Goal: Task Accomplishment & Management: Manage account settings

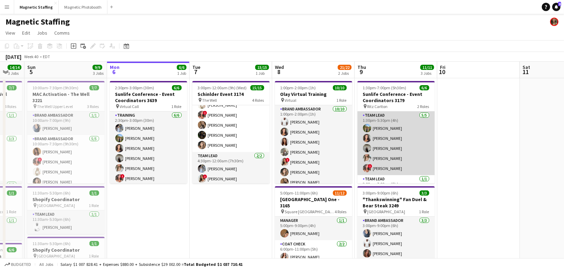
scroll to position [15, 0]
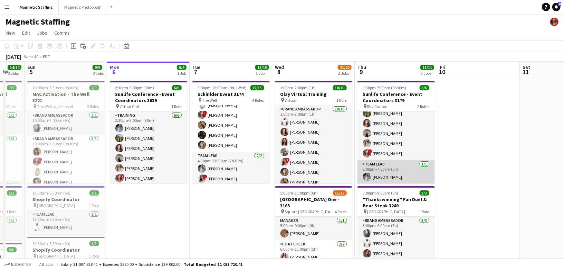
click at [366, 177] on app-user-avatar at bounding box center [367, 176] width 8 height 8
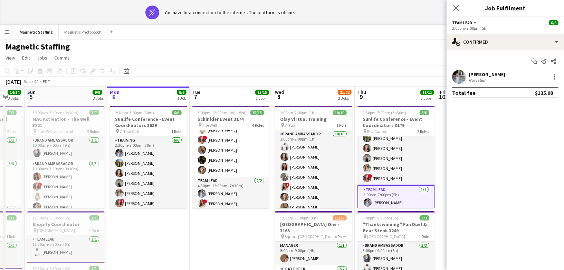
click at [457, 77] on app-user-avatar at bounding box center [459, 77] width 14 height 14
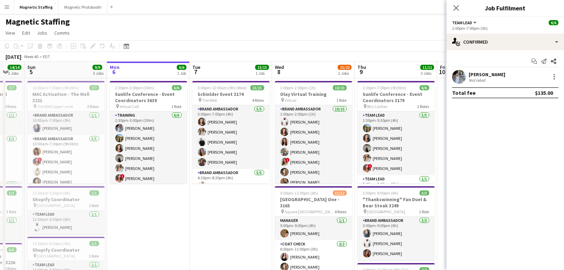
drag, startPoint x: 358, startPoint y: 36, endPoint x: 416, endPoint y: 23, distance: 59.0
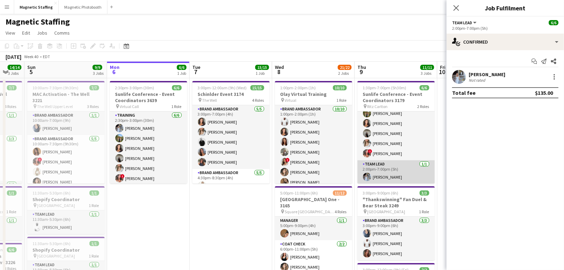
click at [366, 175] on app-user-avatar at bounding box center [367, 176] width 8 height 8
click at [461, 79] on app-user-avatar at bounding box center [459, 77] width 14 height 14
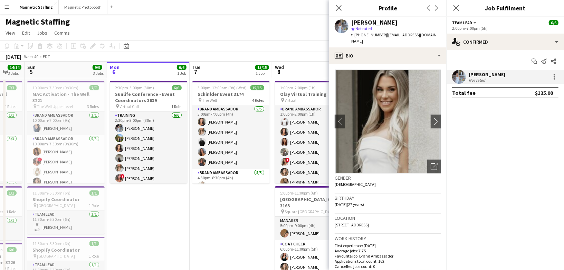
drag, startPoint x: 359, startPoint y: 35, endPoint x: 381, endPoint y: 35, distance: 22.1
click at [381, 35] on div "t. [PHONE_NUMBER] | [EMAIL_ADDRESS][DOMAIN_NAME]" at bounding box center [396, 38] width 90 height 12
copy div "6136507828 |"
click at [0, 0] on body "Menu Boards Boards Boards All jobs Status Workforce Workforce My Workforce Recr…" at bounding box center [282, 201] width 564 height 403
click at [124, 46] on icon "Date picker" at bounding box center [127, 46] width 6 height 6
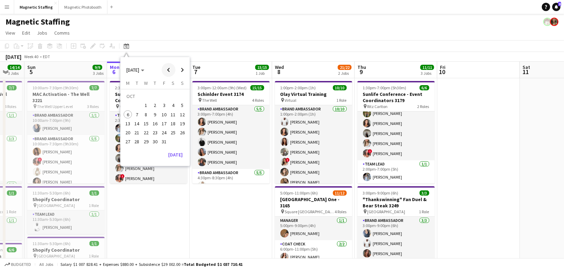
click at [166, 68] on span "Previous month" at bounding box center [169, 70] width 14 height 14
click at [174, 133] on span "28" at bounding box center [173, 134] width 8 height 8
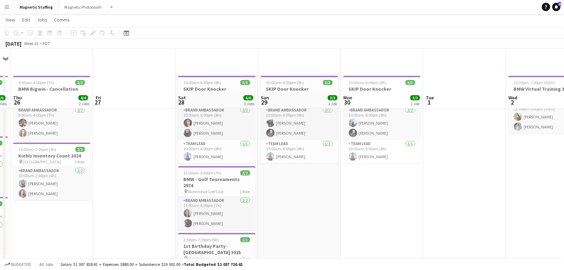
scroll to position [0, 0]
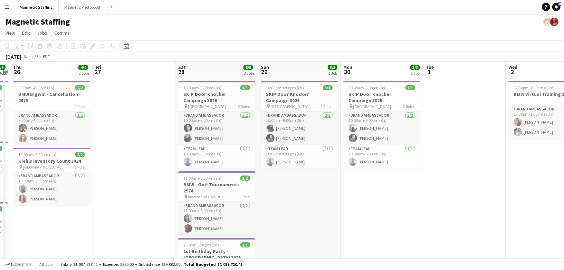
click at [122, 48] on div "Date picker [DATE] [DATE] [DATE] M [DATE] T [DATE] W [DATE] T [DATE] F [DATE] S…" at bounding box center [124, 46] width 16 height 8
click at [126, 46] on icon at bounding box center [126, 47] width 2 height 2
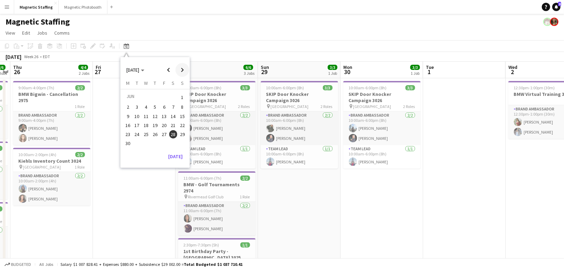
click at [179, 71] on span "Next month" at bounding box center [183, 70] width 14 height 14
click at [143, 113] on span "9" at bounding box center [146, 114] width 8 height 8
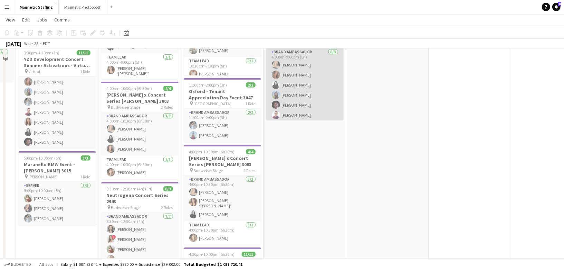
scroll to position [310, 0]
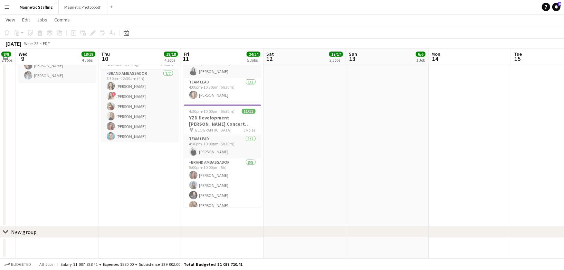
click at [131, 28] on app-toolbar "Copy Paste Paste Command V Paste with crew Command Shift V Paste linked Job [GE…" at bounding box center [282, 33] width 564 height 12
click at [126, 34] on icon at bounding box center [126, 33] width 2 height 2
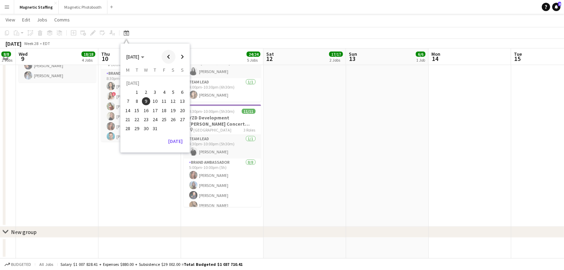
click at [172, 56] on span "Previous month" at bounding box center [169, 57] width 14 height 14
click at [173, 124] on span "28" at bounding box center [173, 121] width 8 height 8
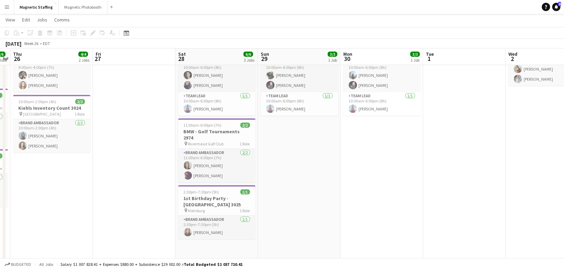
scroll to position [0, 0]
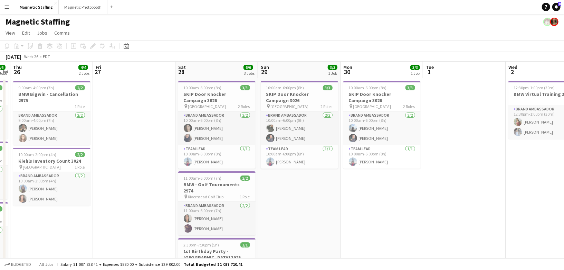
click at [7, 11] on button "Menu" at bounding box center [7, 7] width 14 height 14
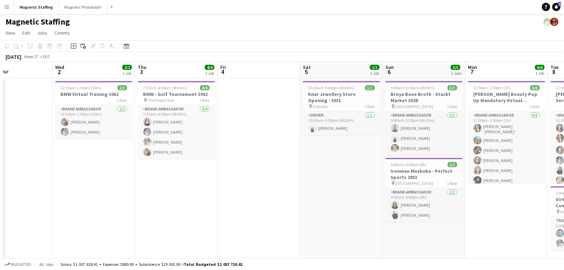
scroll to position [0, 249]
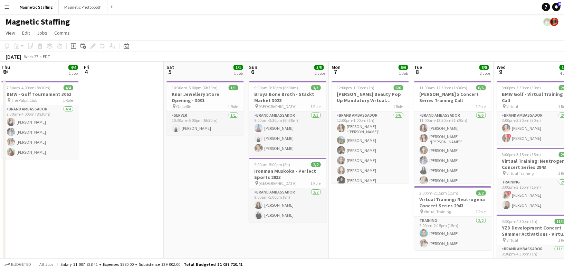
click at [127, 51] on app-toolbar "Copy Paste Paste Command V Paste with crew Command Shift V Paste linked Job [GE…" at bounding box center [282, 46] width 564 height 12
click at [126, 46] on icon at bounding box center [126, 47] width 2 height 2
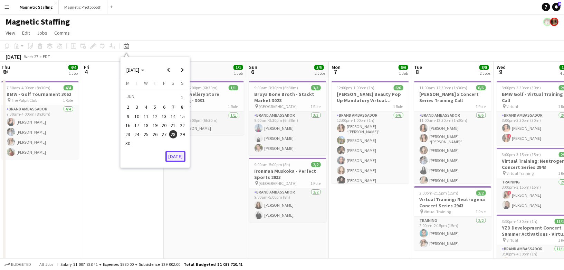
click at [179, 157] on button "[DATE]" at bounding box center [176, 156] width 20 height 11
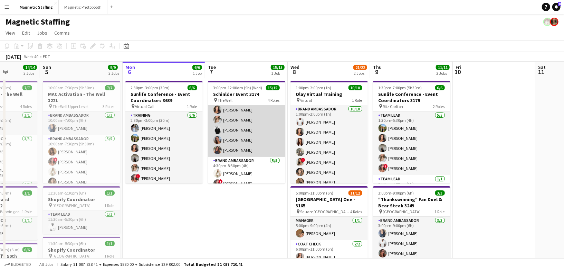
scroll to position [125, 0]
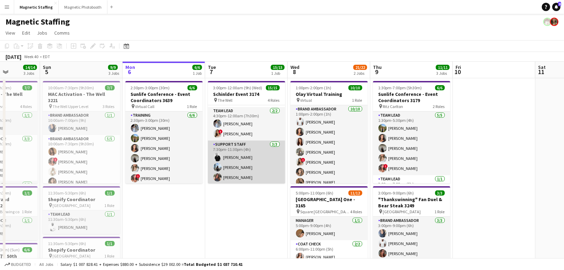
click at [242, 172] on app-card-role "Support Staff [DATE] 7:30pm-11:30pm (4h) [PERSON_NAME] [PERSON_NAME] [PERSON_NA…" at bounding box center [246, 162] width 77 height 44
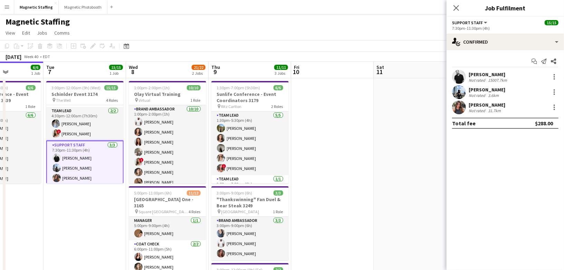
scroll to position [0, 234]
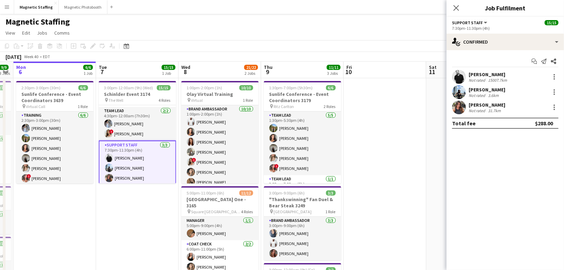
drag, startPoint x: 319, startPoint y: 99, endPoint x: 258, endPoint y: 100, distance: 60.8
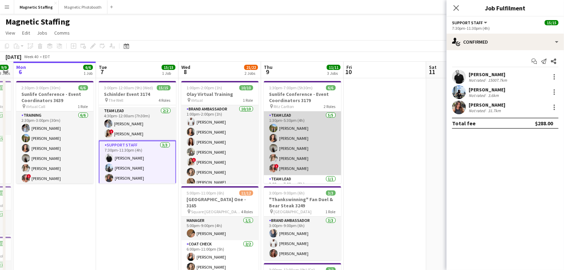
scroll to position [15, 0]
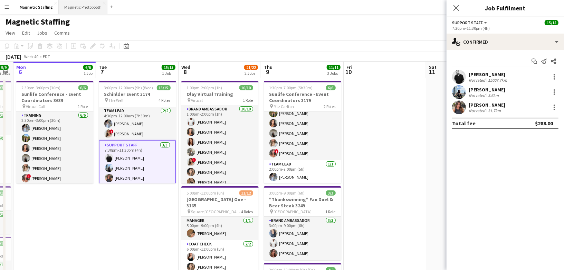
click at [84, 10] on button "Magnetic Photobooth Close" at bounding box center [83, 6] width 49 height 13
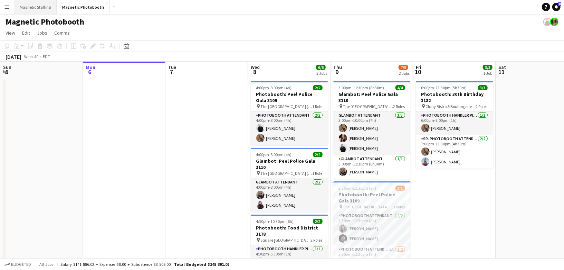
click at [37, 5] on button "Magnetic Staffing Close" at bounding box center [35, 6] width 43 height 13
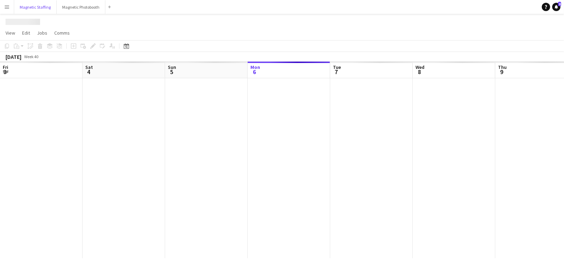
scroll to position [0, 165]
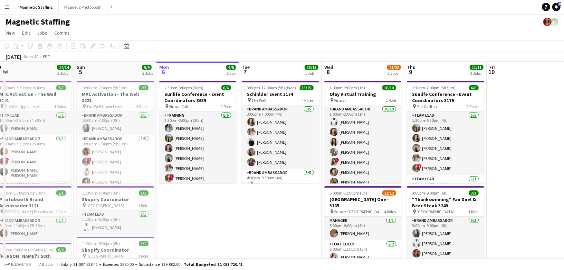
drag, startPoint x: 308, startPoint y: 164, endPoint x: 381, endPoint y: 162, distance: 73.6
click at [382, 163] on app-calendar-viewport "Thu 2 Fri 3 6/6 1 Job Sat 4 14/14 3 Jobs Sun 5 9/9 3 Jobs Mon 6 6/6 1 Job Tue 7…" at bounding box center [282, 227] width 564 height 330
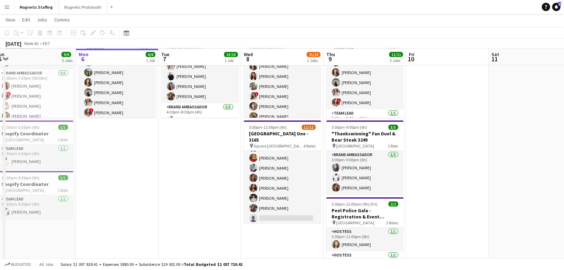
scroll to position [0, 262]
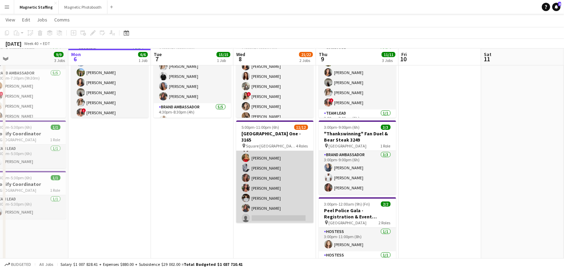
click at [263, 203] on app-card-role "Server 3A [DATE] 6:00pm-11:00pm (5h) [PERSON_NAME] [PERSON_NAME] [PERSON_NAME] …" at bounding box center [274, 178] width 77 height 94
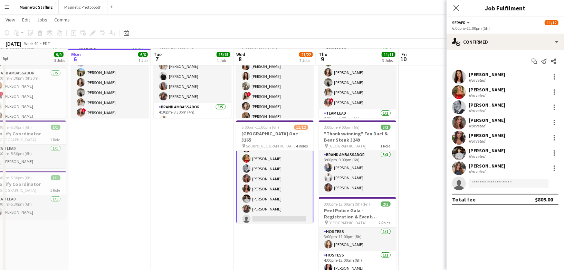
scroll to position [77, 0]
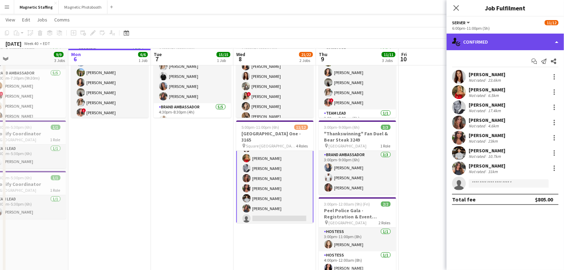
click at [505, 41] on div "single-neutral-actions-check-2 Confirmed" at bounding box center [506, 42] width 118 height 17
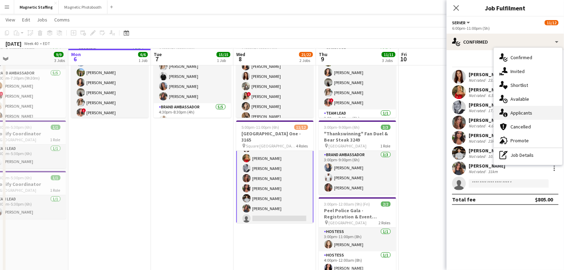
click at [509, 113] on div "single-neutral-actions-information Applicants" at bounding box center [528, 113] width 68 height 14
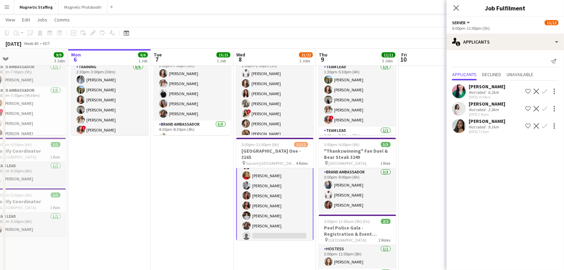
scroll to position [48, 0]
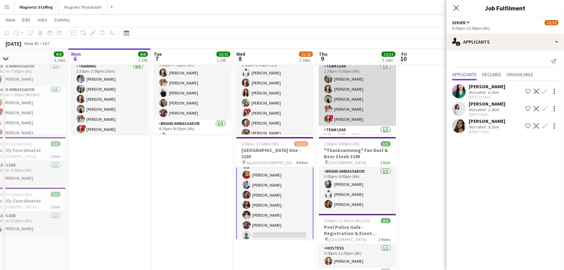
click at [356, 106] on app-card-role "Team Lead [DATE] 1:30pm-5:30pm (4h) [PERSON_NAME] [PERSON_NAME] [PERSON_NAME] […" at bounding box center [357, 94] width 77 height 64
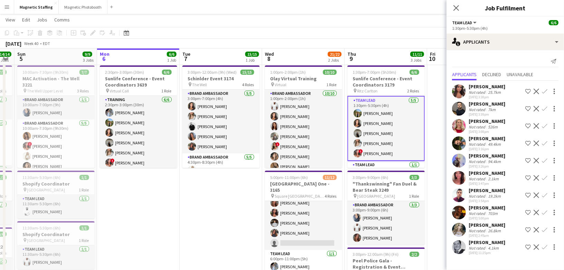
scroll to position [16, 0]
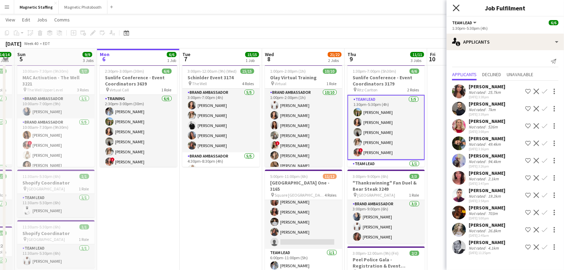
click at [457, 9] on icon at bounding box center [456, 7] width 7 height 7
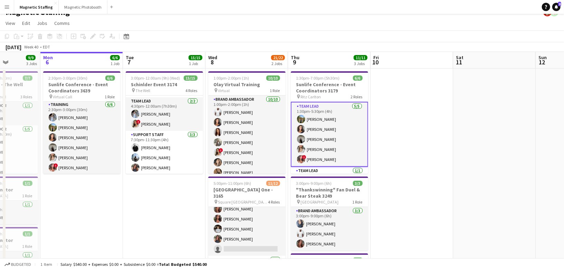
scroll to position [0, 232]
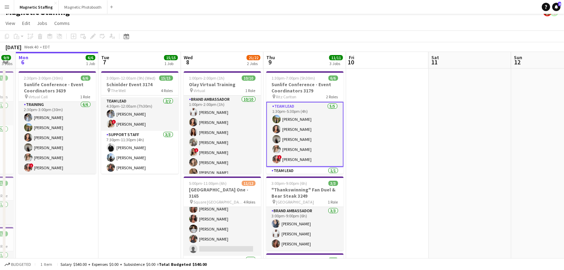
drag, startPoint x: 210, startPoint y: 202, endPoint x: 144, endPoint y: 201, distance: 65.7
click at [144, 202] on app-calendar-viewport "Fri 3 6/6 1 Job Sat 4 14/14 3 Jobs Sun 5 9/9 3 Jobs Mon 6 6/6 1 Job Tue 7 15/15…" at bounding box center [282, 217] width 564 height 330
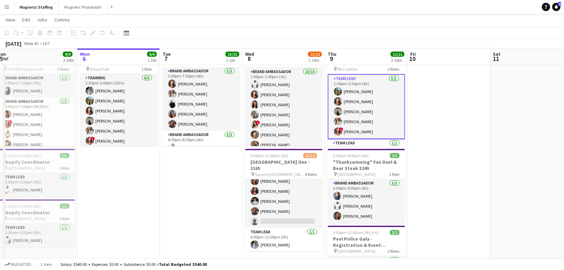
scroll to position [101, 0]
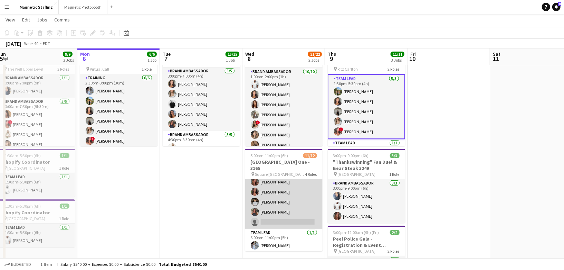
click at [262, 217] on app-card-role "Server 3A [DATE] 6:00pm-11:00pm (5h) [PERSON_NAME] [PERSON_NAME] [PERSON_NAME] …" at bounding box center [283, 182] width 77 height 94
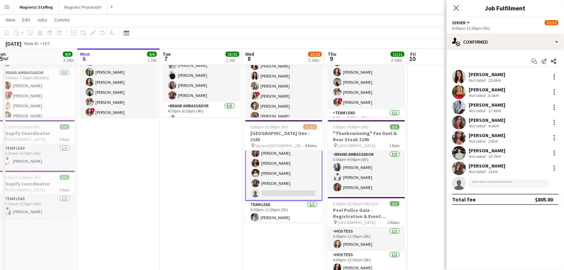
scroll to position [65, 0]
click at [126, 35] on icon "Date picker" at bounding box center [127, 33] width 6 height 6
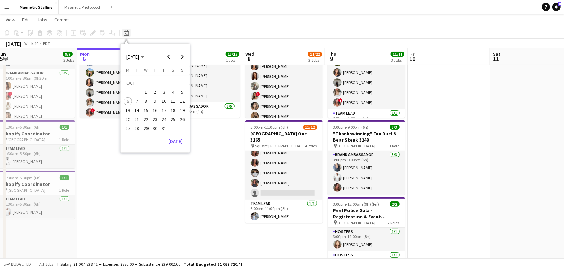
scroll to position [101, 0]
click at [147, 109] on span "15" at bounding box center [146, 110] width 8 height 8
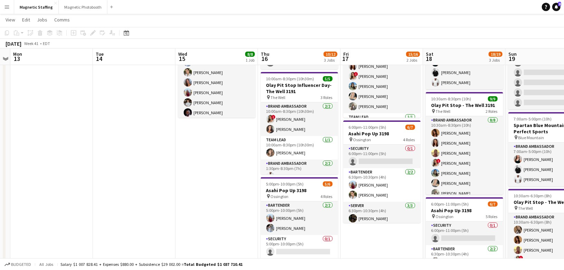
scroll to position [0, 0]
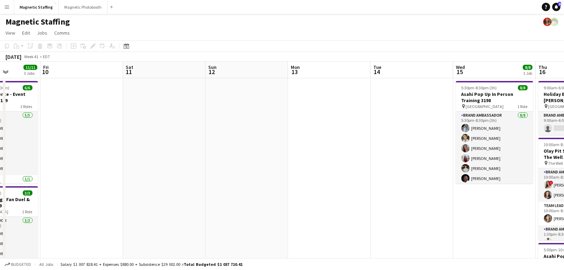
drag, startPoint x: 81, startPoint y: 180, endPoint x: 359, endPoint y: 143, distance: 280.7
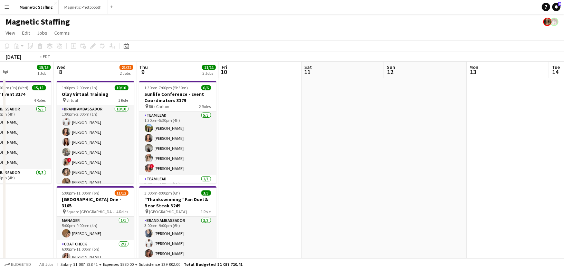
drag, startPoint x: 293, startPoint y: 114, endPoint x: 426, endPoint y: 100, distance: 134.2
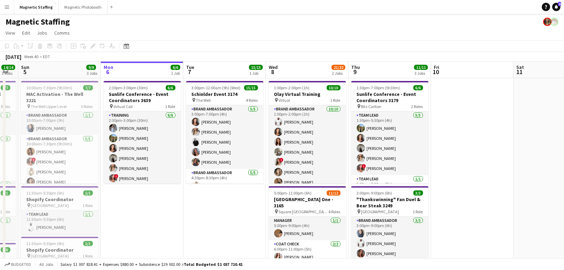
scroll to position [0, 146]
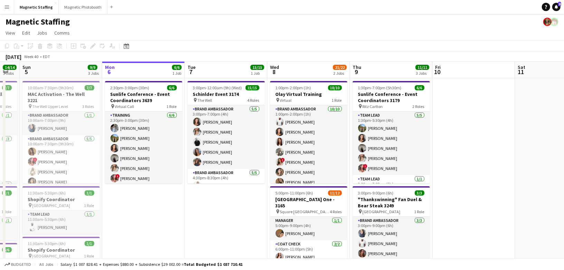
drag, startPoint x: 157, startPoint y: 118, endPoint x: 203, endPoint y: 118, distance: 46.0
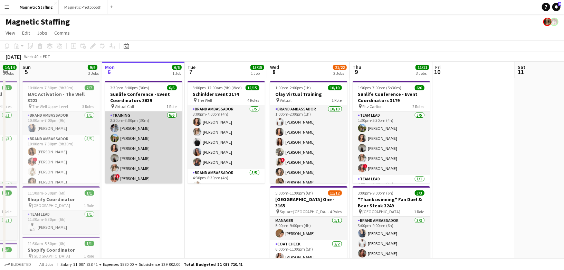
scroll to position [1, 0]
click at [146, 150] on app-card-role "Training [DATE] 2:30pm-3:00pm (30m) [PERSON_NAME] [PERSON_NAME] [PERSON_NAME] […" at bounding box center [143, 147] width 77 height 74
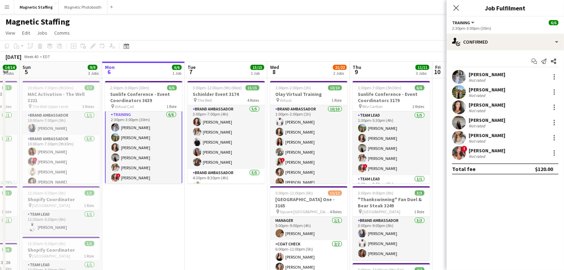
scroll to position [2, 0]
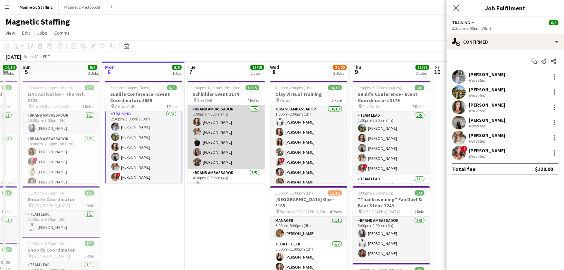
click at [200, 155] on app-card-role "Brand Ambassador [DATE] 3:00pm-7:00pm (4h) [PERSON_NAME] [PERSON_NAME] [PERSON_…" at bounding box center [226, 137] width 77 height 64
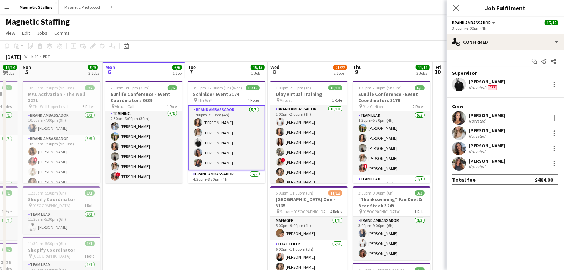
scroll to position [1, 0]
click at [461, 165] on app-user-avatar at bounding box center [459, 164] width 14 height 14
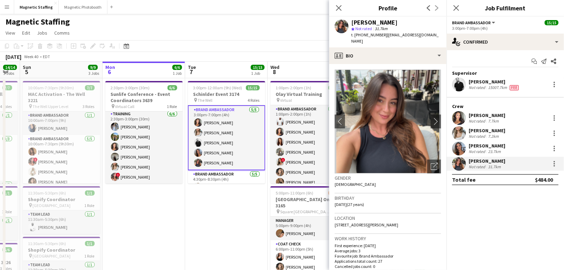
drag, startPoint x: 383, startPoint y: 35, endPoint x: 422, endPoint y: 40, distance: 39.7
click at [422, 40] on div "t. [PHONE_NUMBER] | [EMAIL_ADDRESS][DOMAIN_NAME]" at bounding box center [396, 38] width 90 height 12
drag, startPoint x: 383, startPoint y: 34, endPoint x: 398, endPoint y: 40, distance: 16.5
click at [398, 40] on div "t. [PHONE_NUMBER] | [EMAIL_ADDRESS][DOMAIN_NAME]" at bounding box center [396, 38] width 90 height 12
copy span "[EMAIL_ADDRESS][DOMAIN_NAME]"
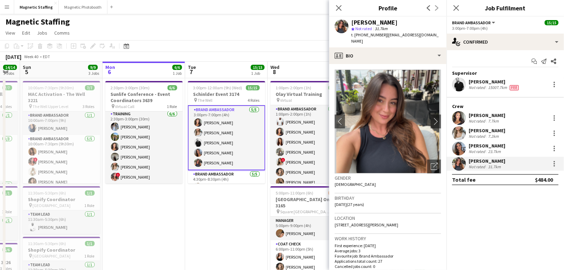
click at [0, 0] on body "Menu Boards Boards Boards All jobs Status Workforce Workforce My Workforce Recr…" at bounding box center [282, 261] width 564 height 523
drag, startPoint x: 358, startPoint y: 35, endPoint x: 380, endPoint y: 35, distance: 21.4
click at [380, 35] on span "t. [PHONE_NUMBER]" at bounding box center [369, 34] width 36 height 5
copy span "4164094320"
click at [0, 0] on body "Menu Boards Boards Boards All jobs Status Workforce Workforce My Workforce Recr…" at bounding box center [282, 261] width 564 height 523
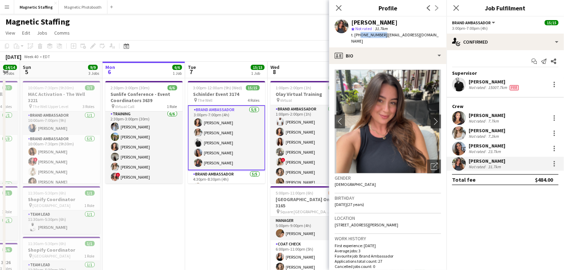
scroll to position [127, 0]
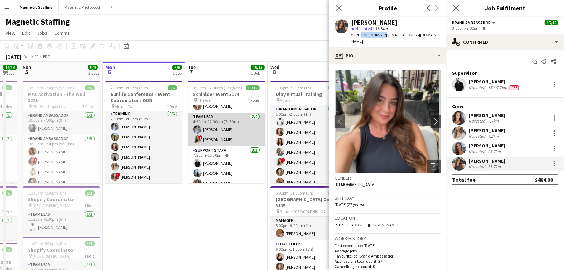
click at [213, 140] on app-card-role "Team Lead [DATE] 4:30pm-12:00am (7h30m) [PERSON_NAME] ! [PERSON_NAME]" at bounding box center [226, 130] width 77 height 34
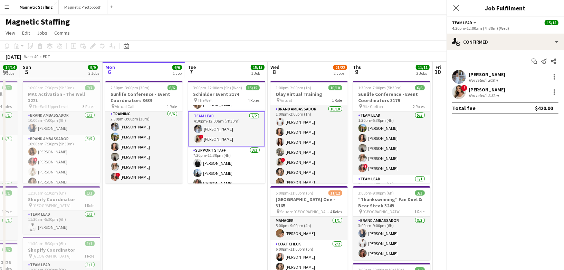
scroll to position [120, 0]
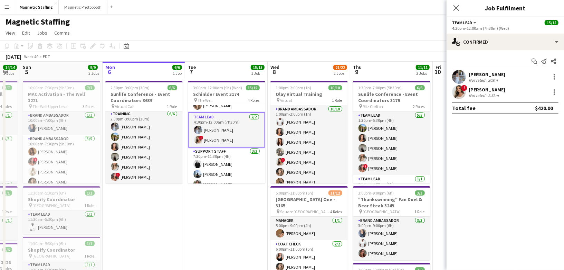
click at [463, 77] on app-user-avatar at bounding box center [459, 77] width 14 height 14
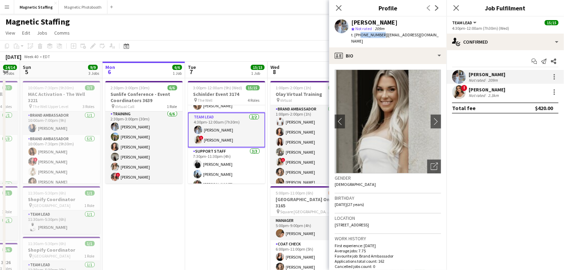
drag, startPoint x: 359, startPoint y: 36, endPoint x: 379, endPoint y: 36, distance: 20.0
click at [379, 36] on span "t. [PHONE_NUMBER]" at bounding box center [369, 34] width 36 height 5
copy span "6136507828"
click at [0, 0] on body "Menu Boards Boards Boards All jobs Status Workforce Workforce My Workforce Recr…" at bounding box center [282, 261] width 564 height 523
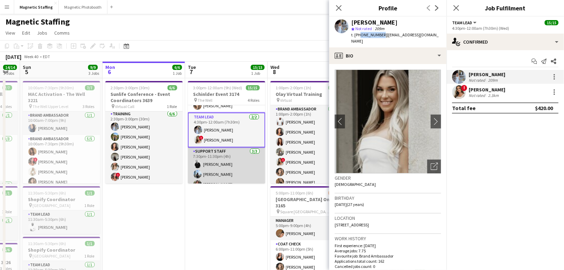
scroll to position [28, 0]
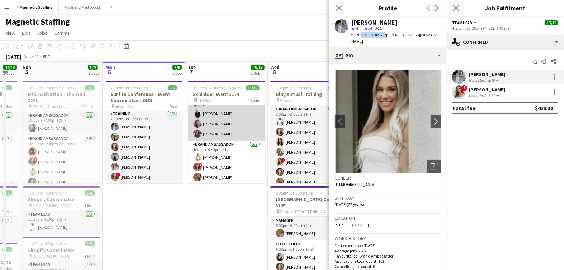
click at [226, 134] on app-card-role "Brand Ambassador [DATE] 3:00pm-7:00pm (4h) [PERSON_NAME] [PERSON_NAME] [PERSON_…" at bounding box center [226, 109] width 77 height 64
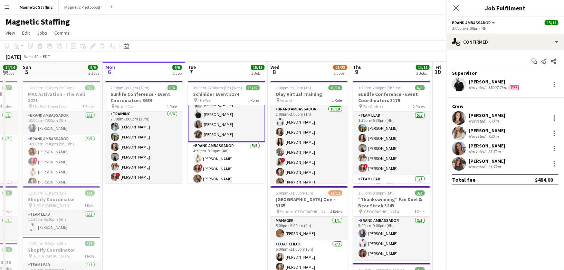
scroll to position [29, 0]
click at [459, 146] on app-user-avatar at bounding box center [459, 148] width 14 height 14
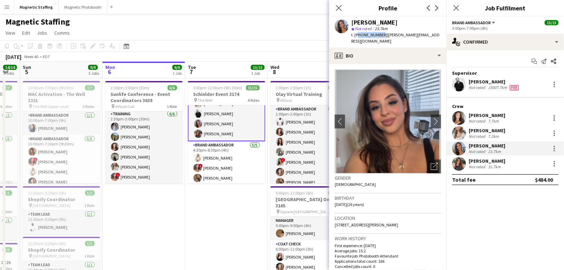
drag, startPoint x: 359, startPoint y: 36, endPoint x: 379, endPoint y: 36, distance: 19.7
click at [379, 36] on span "t. [PHONE_NUMBER]" at bounding box center [369, 34] width 36 height 5
copy span "16473301190"
drag, startPoint x: 376, startPoint y: 36, endPoint x: 377, endPoint y: 53, distance: 17.0
click at [0, 0] on body "Menu Boards Boards Boards All jobs Status Workforce Workforce My Workforce Recr…" at bounding box center [282, 261] width 564 height 523
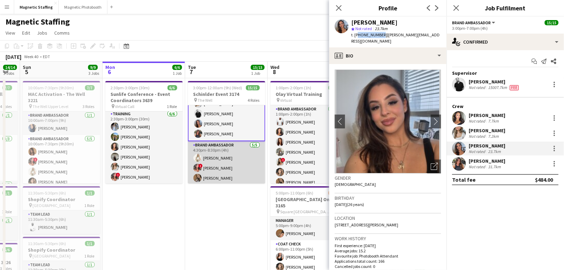
click at [207, 176] on app-card-role "Brand Ambassador [DATE] 4:30pm-8:30pm (4h) [PERSON_NAME] ! [PERSON_NAME] [PERSO…" at bounding box center [226, 173] width 77 height 64
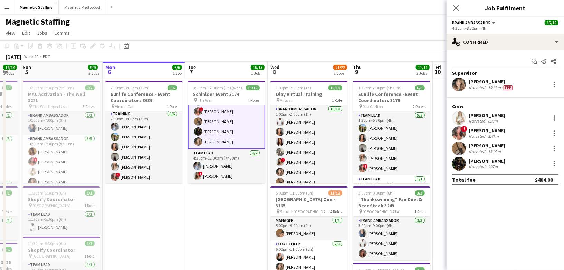
scroll to position [79, 0]
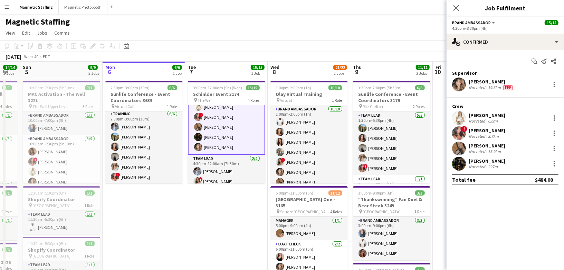
click at [457, 86] on app-user-avatar at bounding box center [459, 84] width 14 height 14
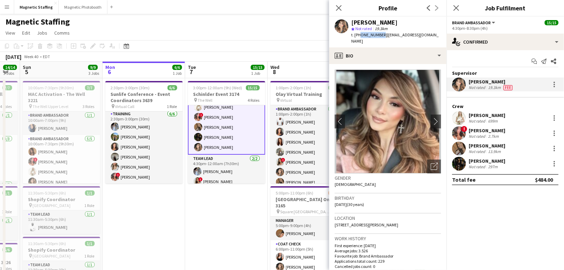
drag, startPoint x: 359, startPoint y: 36, endPoint x: 379, endPoint y: 36, distance: 19.7
click at [379, 36] on span "t. [PHONE_NUMBER]" at bounding box center [369, 34] width 36 height 5
copy span "4372886405"
click at [0, 0] on body "Menu Boards Boards Boards All jobs Status Workforce Workforce My Workforce Recr…" at bounding box center [282, 261] width 564 height 523
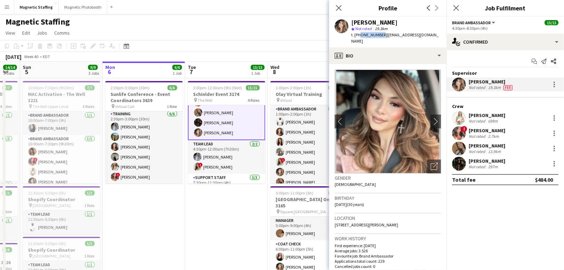
click at [214, 148] on app-card-role "Team Lead [DATE] 4:30pm-12:00am (7h30m) [PERSON_NAME] ! [PERSON_NAME]" at bounding box center [226, 157] width 77 height 34
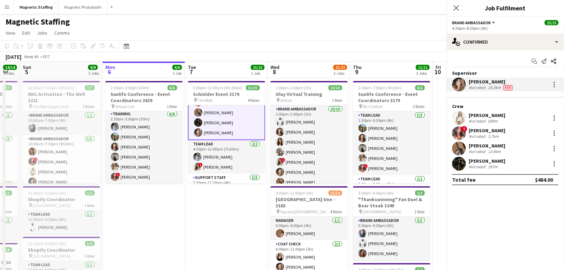
scroll to position [93, 0]
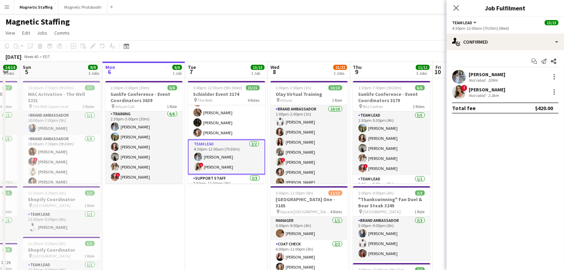
click at [458, 80] on app-user-avatar at bounding box center [459, 77] width 14 height 14
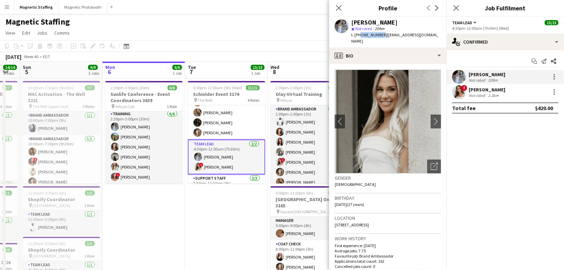
drag, startPoint x: 359, startPoint y: 36, endPoint x: 379, endPoint y: 36, distance: 20.0
click at [379, 36] on span "t. [PHONE_NUMBER]" at bounding box center [369, 34] width 36 height 5
copy span "6136507828"
click at [0, 0] on body "Menu Boards Boards Boards All jobs Status Workforce Workforce My Workforce Recr…" at bounding box center [282, 261] width 564 height 523
click at [461, 93] on app-user-avatar at bounding box center [459, 92] width 14 height 14
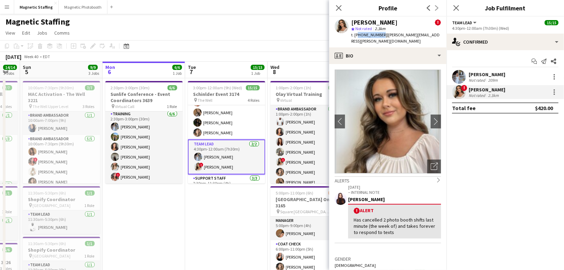
drag, startPoint x: 358, startPoint y: 36, endPoint x: 379, endPoint y: 36, distance: 21.1
click at [379, 36] on span "t. [PHONE_NUMBER]" at bounding box center [369, 34] width 36 height 5
copy span "19052089413"
click at [0, 0] on body "Menu Boards Boards Boards All jobs Status Workforce Workforce My Workforce Recr…" at bounding box center [282, 261] width 564 height 523
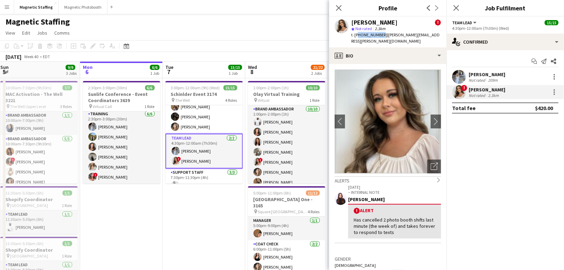
scroll to position [98, 0]
click at [68, 9] on button "Magnetic Photobooth Close" at bounding box center [83, 6] width 49 height 13
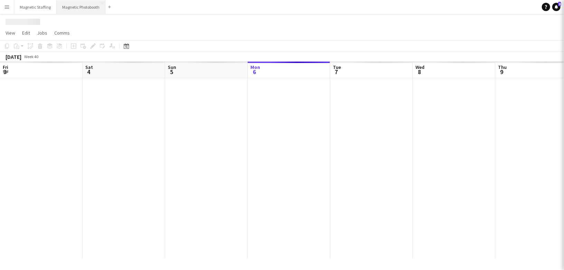
scroll to position [0, 165]
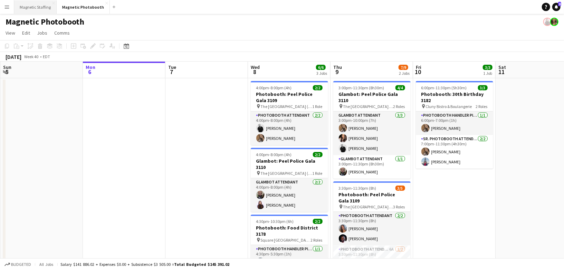
click at [34, 7] on button "Magnetic Staffing Close" at bounding box center [35, 6] width 43 height 13
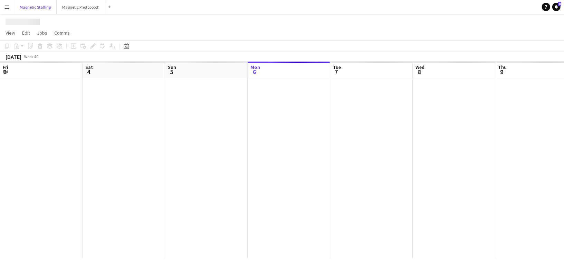
scroll to position [0, 165]
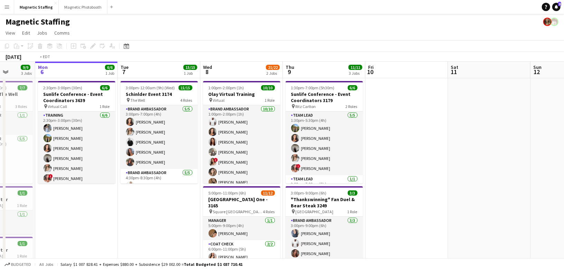
drag, startPoint x: 265, startPoint y: 153, endPoint x: 135, endPoint y: 153, distance: 129.9
click at [134, 153] on app-calendar-viewport "Fri 3 6/6 1 Job Sat 4 14/14 3 Jobs Sun 5 9/9 3 Jobs Mon 6 6/6 1 Job Tue 7 15/15…" at bounding box center [282, 227] width 564 height 330
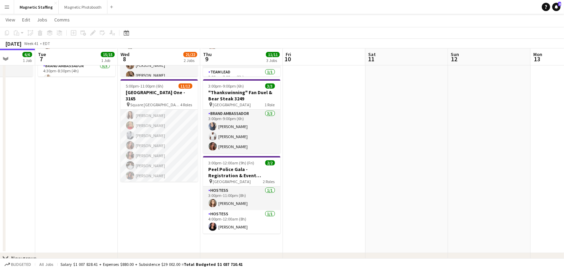
scroll to position [70, 0]
click at [162, 160] on app-card-role "Server 3A [DATE] 6:00pm-11:00pm (5h) [PERSON_NAME] [PERSON_NAME] [PERSON_NAME] …" at bounding box center [159, 144] width 77 height 94
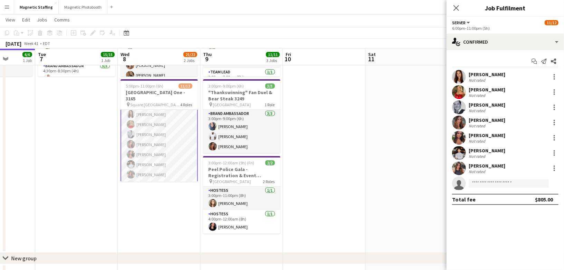
scroll to position [70, 0]
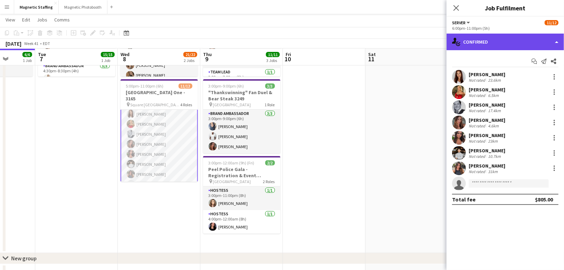
click at [482, 49] on div "single-neutral-actions-check-2 Confirmed" at bounding box center [506, 42] width 118 height 17
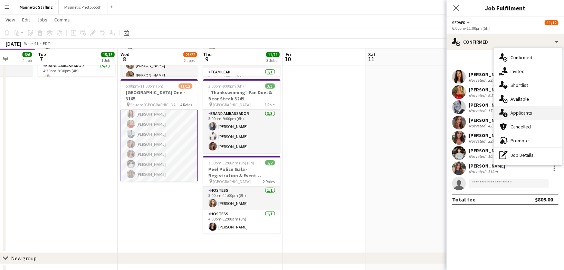
click at [510, 112] on div "single-neutral-actions-information Applicants" at bounding box center [528, 113] width 68 height 14
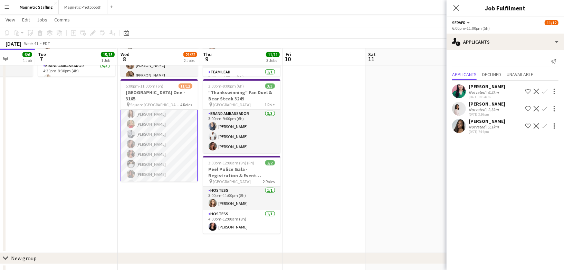
click at [137, 138] on app-card-role "Server 3A [DATE] 6:00pm-11:00pm (5h) [PERSON_NAME] [PERSON_NAME] [PERSON_NAME] …" at bounding box center [159, 143] width 77 height 95
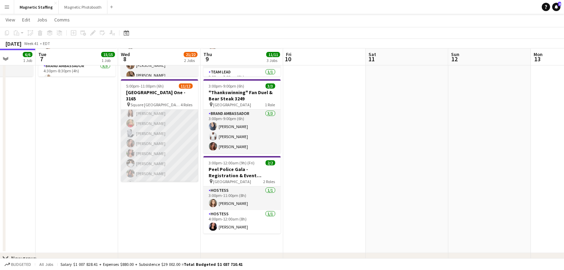
scroll to position [70, 0]
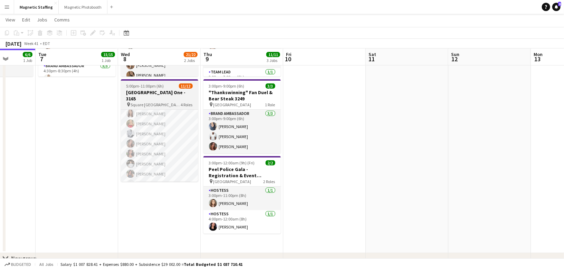
click at [145, 93] on h3 "[GEOGRAPHIC_DATA] One - 3165" at bounding box center [159, 95] width 77 height 12
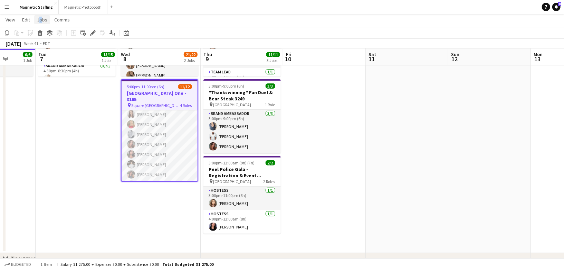
click at [38, 20] on span "Jobs" at bounding box center [42, 20] width 10 height 6
click at [69, 147] on link "Copy Role URL" at bounding box center [59, 148] width 48 height 15
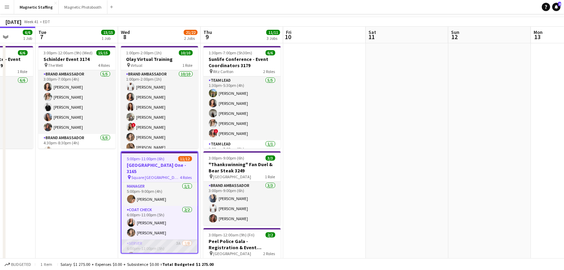
scroll to position [0, 0]
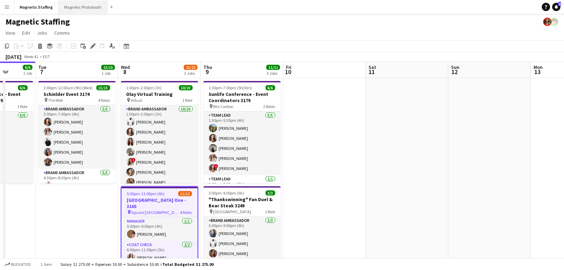
click at [76, 6] on button "Magnetic Photobooth Close" at bounding box center [83, 6] width 49 height 13
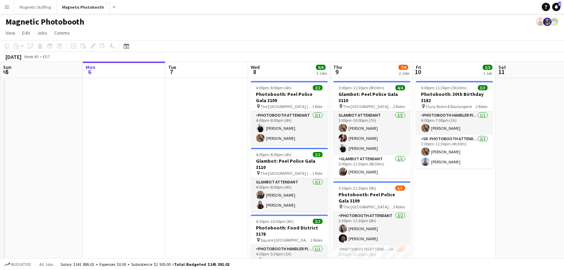
scroll to position [0, 272]
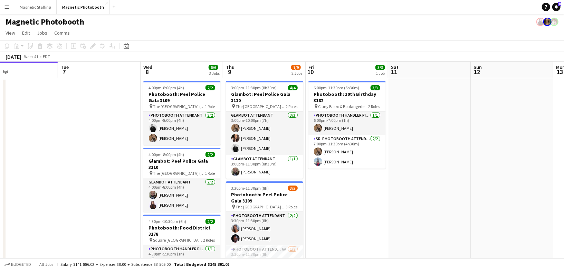
drag, startPoint x: 192, startPoint y: 178, endPoint x: 86, endPoint y: 177, distance: 106.1
click at [84, 177] on app-calendar-viewport "Fri 3 6/6 2 Jobs Sat 4 8/8 2 Jobs Sun 5 Mon 6 Tue 7 Wed 8 6/6 3 Jobs Thu 9 7/9 …" at bounding box center [282, 185] width 564 height 246
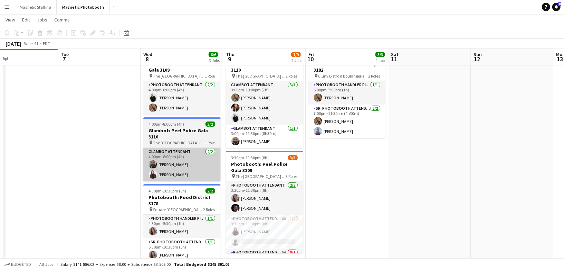
scroll to position [29, 0]
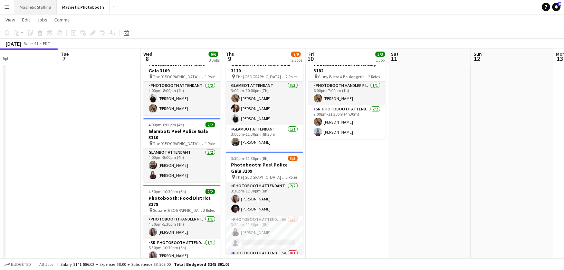
click at [36, 8] on button "Magnetic Staffing Close" at bounding box center [35, 6] width 43 height 13
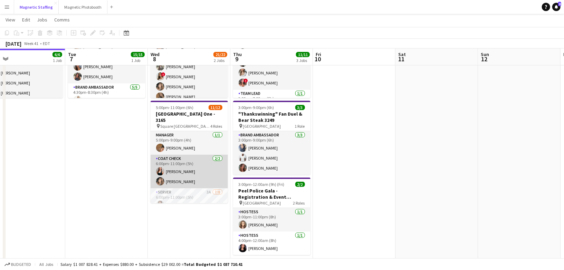
scroll to position [102, 0]
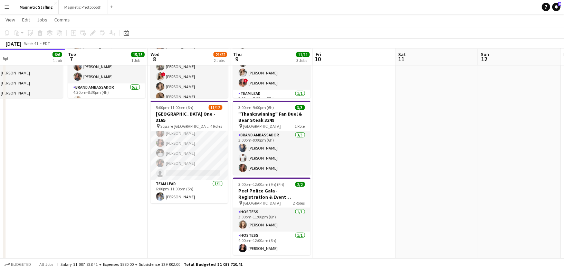
click at [185, 170] on app-card-role "Server 3A [DATE] 6:00pm-11:00pm (5h) [PERSON_NAME] [PERSON_NAME] [PERSON_NAME] …" at bounding box center [189, 133] width 77 height 94
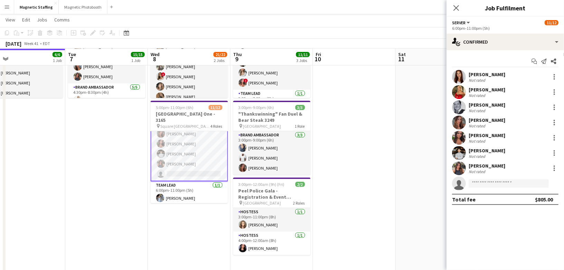
scroll to position [103, 0]
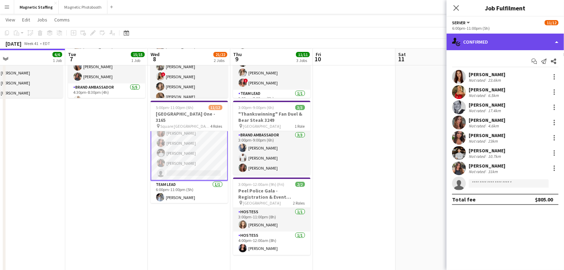
click at [485, 35] on div "single-neutral-actions-check-2 Confirmed" at bounding box center [506, 42] width 118 height 17
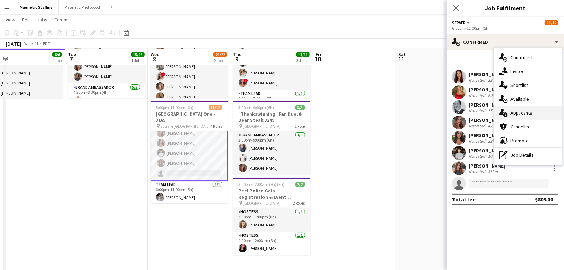
click at [509, 115] on div "single-neutral-actions-information Applicants" at bounding box center [528, 113] width 68 height 14
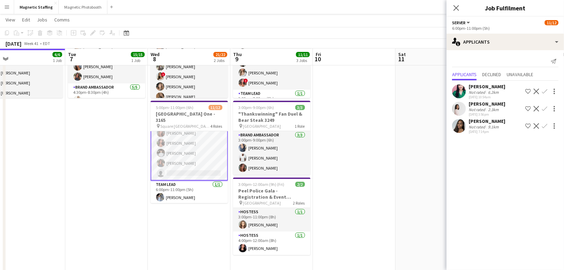
click at [195, 145] on app-card-role "Server 3A [DATE] 6:00pm-11:00pm (5h) [PERSON_NAME] [PERSON_NAME] [PERSON_NAME] …" at bounding box center [189, 132] width 77 height 95
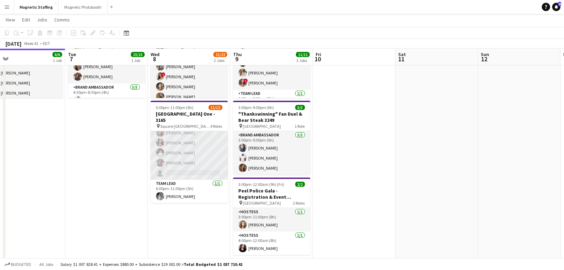
scroll to position [102, 0]
click at [168, 161] on app-card-role "Server 3A [DATE] 6:00pm-11:00pm (5h) [PERSON_NAME] [PERSON_NAME] [PERSON_NAME] …" at bounding box center [189, 133] width 77 height 94
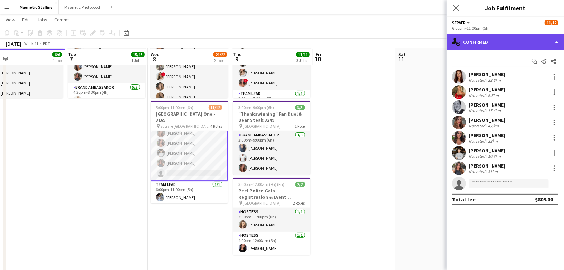
click at [556, 44] on div "single-neutral-actions-check-2 Confirmed" at bounding box center [506, 42] width 118 height 17
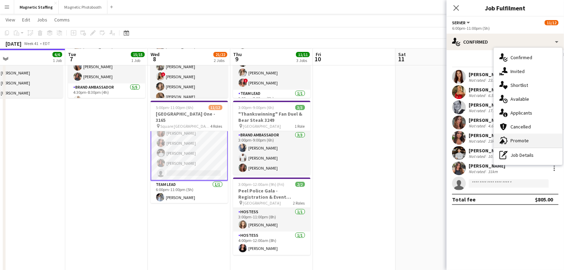
click at [516, 138] on span "Promote" at bounding box center [520, 140] width 18 height 6
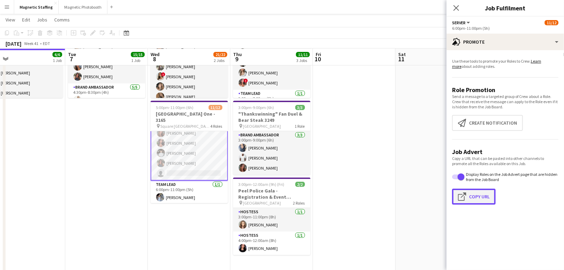
click at [471, 197] on button "Click to copy URL Copy Url" at bounding box center [474, 196] width 44 height 16
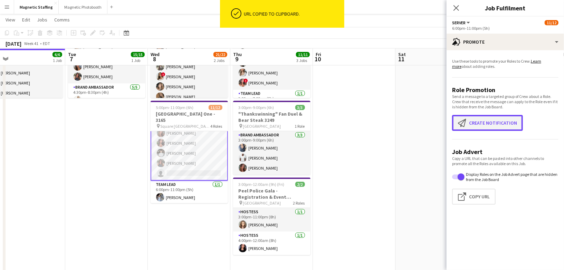
click at [487, 123] on button "Create notification Create notification" at bounding box center [487, 123] width 71 height 16
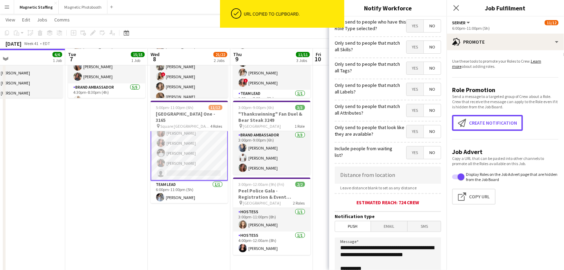
scroll to position [108, 0]
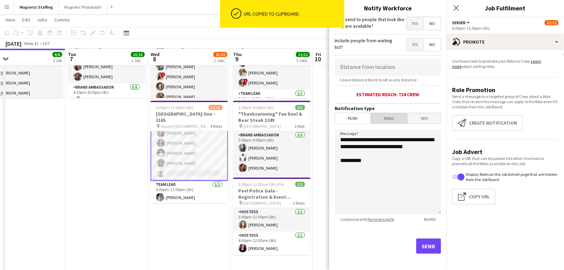
click at [387, 115] on span "Email" at bounding box center [389, 118] width 37 height 10
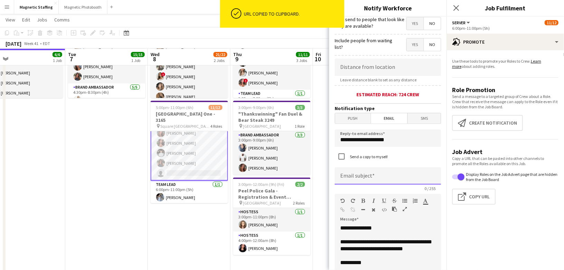
click at [356, 178] on input at bounding box center [388, 175] width 106 height 17
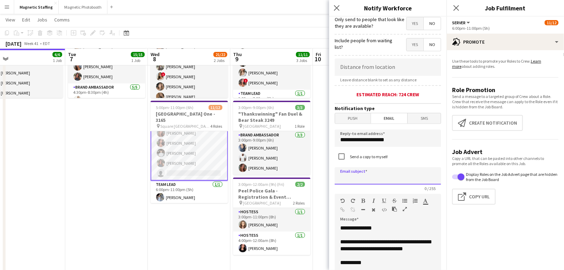
type input "*"
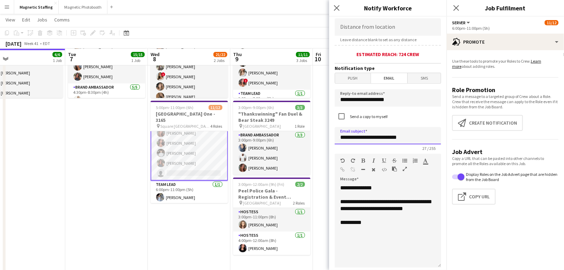
scroll to position [149, 0]
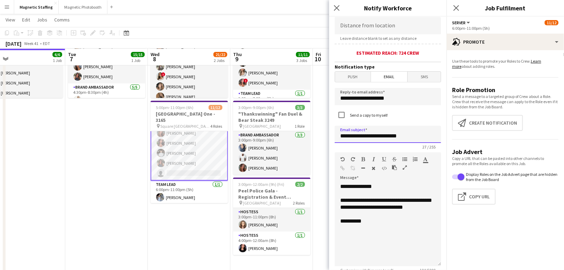
type input "**********"
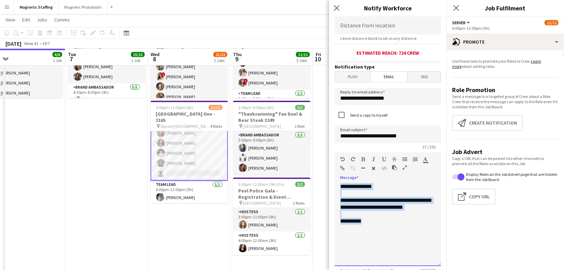
drag, startPoint x: 380, startPoint y: 234, endPoint x: 328, endPoint y: 162, distance: 88.7
click at [328, 162] on body "Menu Boards Boards Boards All jobs Status Workforce Workforce My Workforce Recr…" at bounding box center [282, 116] width 564 height 402
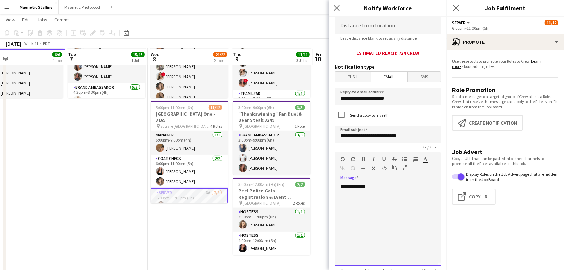
scroll to position [22, 0]
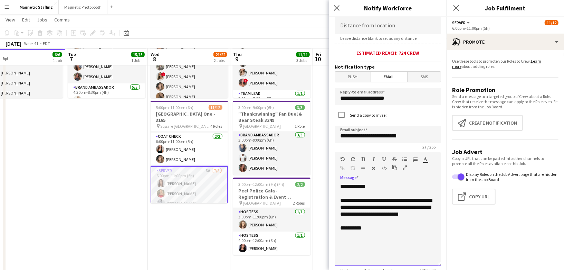
click at [374, 184] on div "**********" at bounding box center [388, 224] width 106 height 83
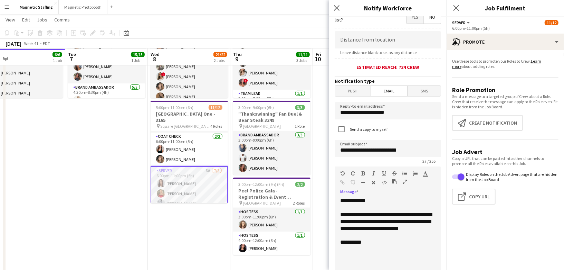
scroll to position [125, 0]
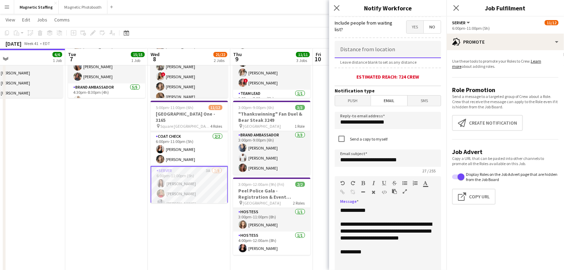
click at [375, 52] on input at bounding box center [388, 49] width 106 height 17
type input "******"
click at [378, 74] on div "Estimated reach: 357 crew" at bounding box center [388, 77] width 106 height 6
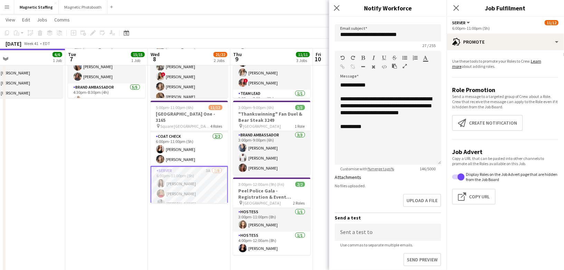
scroll to position [297, 0]
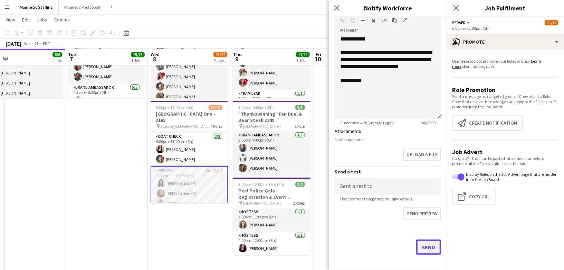
click at [428, 245] on button "Send" at bounding box center [428, 246] width 25 height 15
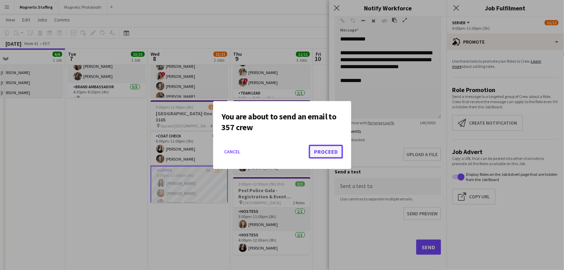
click at [329, 151] on button "Proceed" at bounding box center [326, 151] width 34 height 14
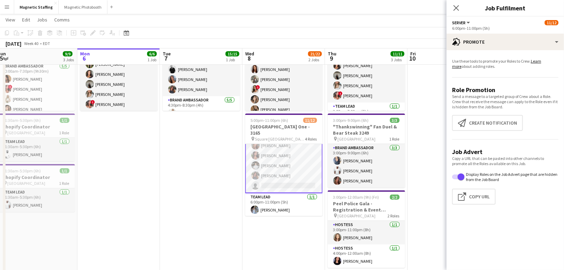
scroll to position [71, 0]
click at [298, 179] on app-card-role "Server 3A [DATE] 6:00pm-11:00pm (5h) [PERSON_NAME] [PERSON_NAME] [PERSON_NAME] …" at bounding box center [283, 145] width 77 height 95
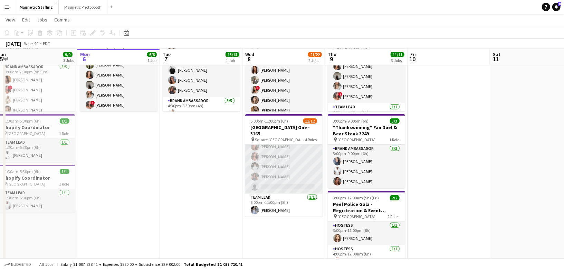
click at [298, 179] on app-card-role "Server 3A [DATE] 6:00pm-11:00pm (5h) [PERSON_NAME] [PERSON_NAME] [PERSON_NAME] …" at bounding box center [283, 147] width 77 height 94
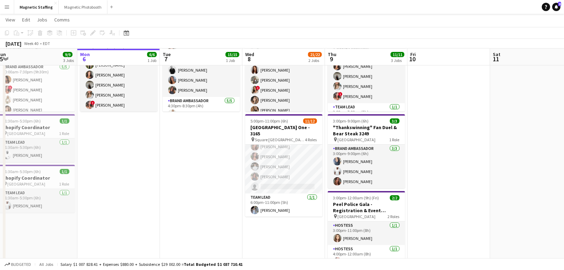
scroll to position [103, 0]
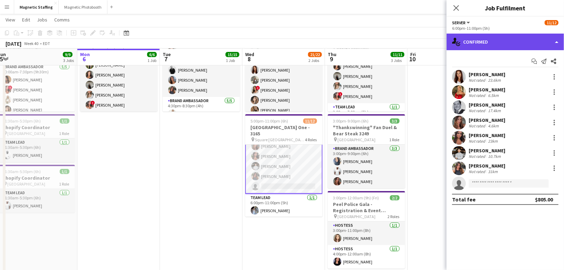
click at [484, 37] on div "single-neutral-actions-check-2 Confirmed" at bounding box center [506, 42] width 118 height 17
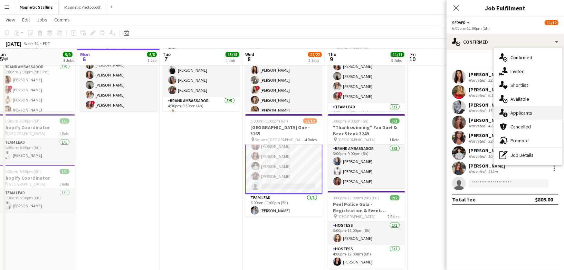
click at [505, 111] on icon "single-neutral-actions-information" at bounding box center [504, 113] width 8 height 8
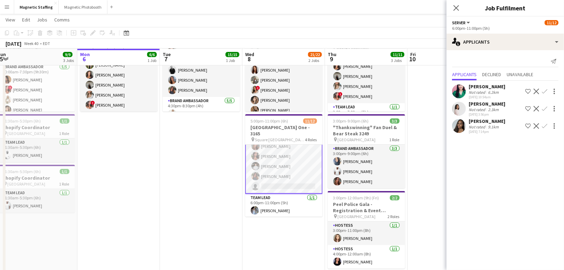
click at [441, 120] on app-date-cell at bounding box center [449, 146] width 83 height 281
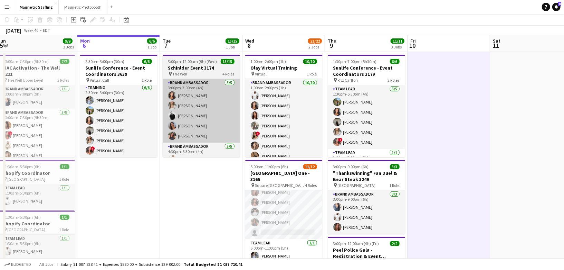
scroll to position [0, 0]
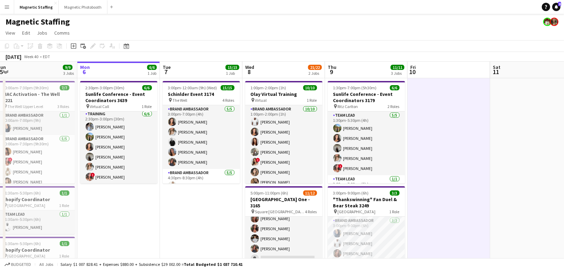
click at [4, 8] on button "Menu" at bounding box center [7, 7] width 14 height 14
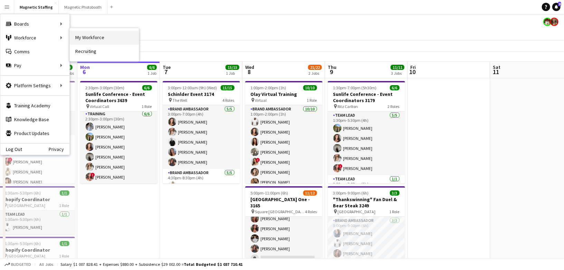
click at [105, 38] on link "My Workforce" at bounding box center [104, 38] width 69 height 14
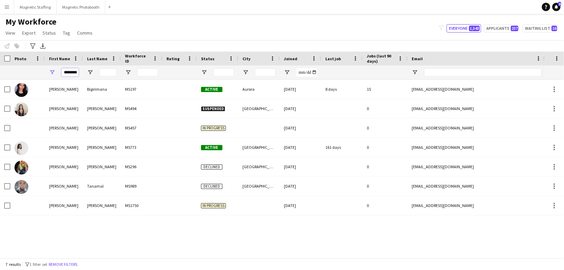
drag, startPoint x: 77, startPoint y: 73, endPoint x: 58, endPoint y: 71, distance: 19.1
click at [58, 72] on div "********" at bounding box center [64, 72] width 38 height 14
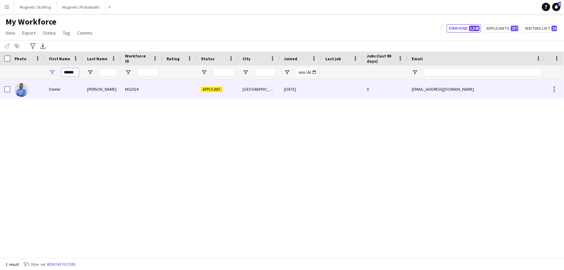
type input "******"
click at [94, 84] on div "[PERSON_NAME]" at bounding box center [102, 88] width 38 height 19
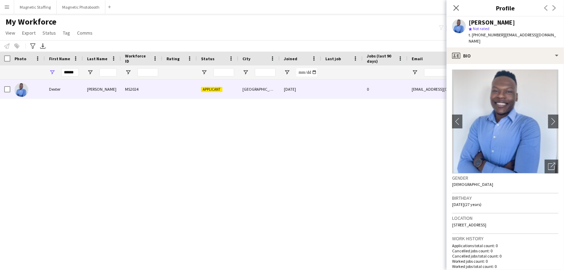
scroll to position [184, 0]
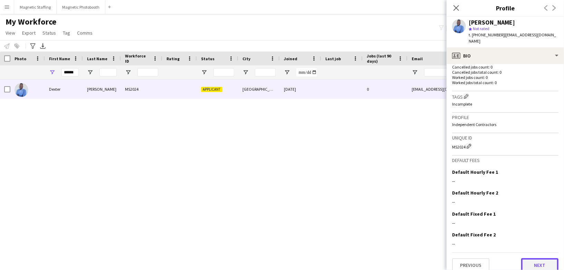
click at [539, 258] on button "Next" at bounding box center [540, 265] width 37 height 14
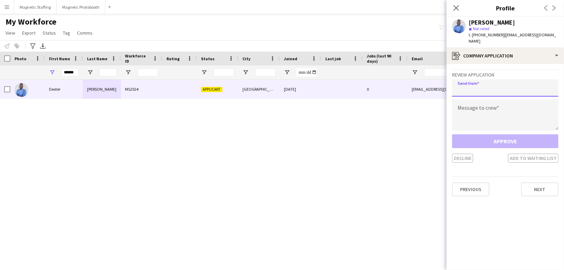
click at [499, 83] on input "email" at bounding box center [505, 87] width 106 height 17
type input "**********"
click at [494, 106] on textarea at bounding box center [505, 114] width 106 height 31
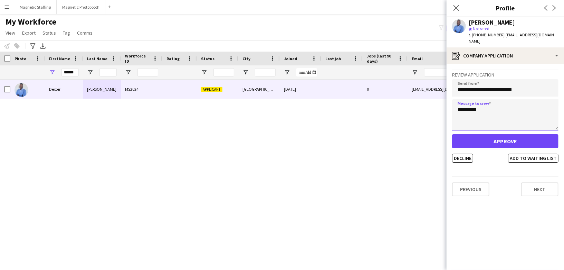
type textarea "********"
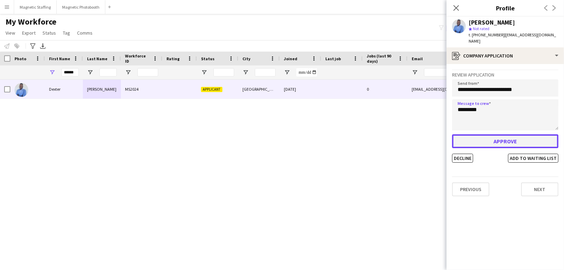
click at [487, 136] on button "Approve" at bounding box center [505, 141] width 106 height 14
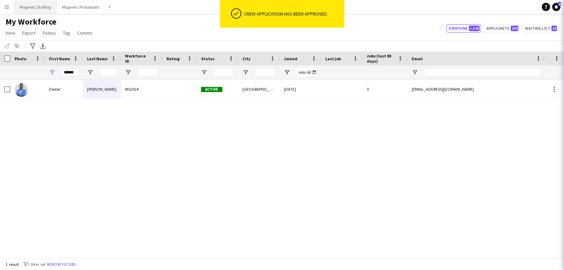
click at [27, 10] on button "Magnetic Staffing Close" at bounding box center [35, 6] width 43 height 13
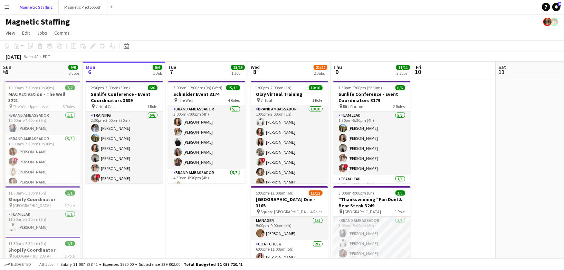
scroll to position [132, 0]
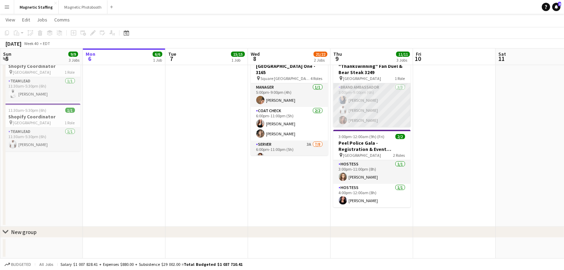
click at [359, 108] on app-card-role "Brand Ambassador [DATE] 3:00pm-9:00pm (6h) [PERSON_NAME] [PERSON_NAME] [PERSON_…" at bounding box center [372, 105] width 77 height 44
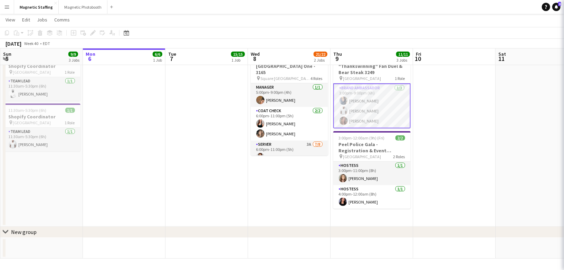
scroll to position [0, 165]
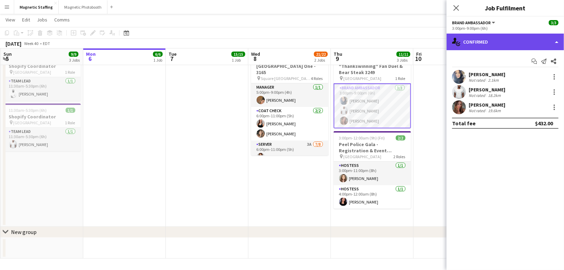
click at [504, 42] on div "single-neutral-actions-check-2 Confirmed" at bounding box center [506, 42] width 118 height 17
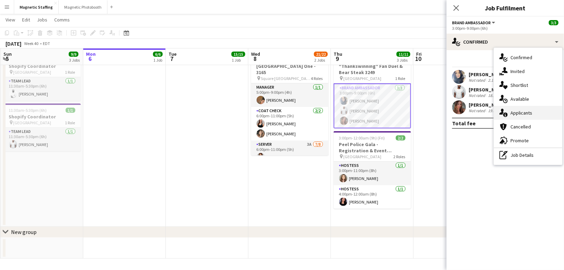
click at [507, 116] on icon "single-neutral-actions-information" at bounding box center [504, 113] width 8 height 8
